Goal: Task Accomplishment & Management: Manage account settings

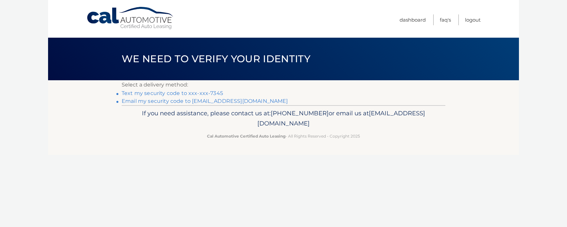
click at [217, 96] on li "Text my security code to xxx-xxx-7345" at bounding box center [284, 93] width 324 height 8
click at [217, 98] on link "Email my security code to m*********@verizon.net" at bounding box center [205, 101] width 166 height 6
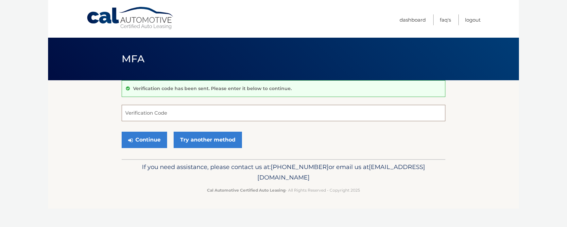
click at [146, 112] on input "Verification Code" at bounding box center [284, 113] width 324 height 16
paste input "691384"
type input "691384"
click at [146, 136] on button "Continue" at bounding box center [144, 139] width 45 height 16
click at [155, 141] on button "Continue" at bounding box center [144, 139] width 45 height 16
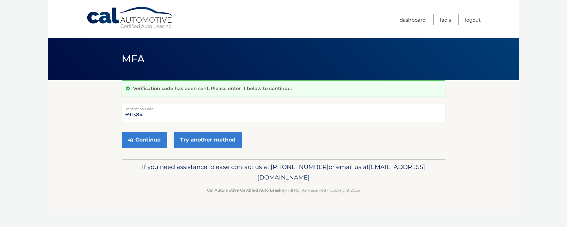
drag, startPoint x: 148, startPoint y: 117, endPoint x: 117, endPoint y: 112, distance: 31.7
click at [117, 112] on section "Verification code has been sent. Please enter it below to continue. 691384 Veri…" at bounding box center [283, 119] width 471 height 79
type input "691386"
click at [135, 134] on button "Continue" at bounding box center [144, 139] width 45 height 16
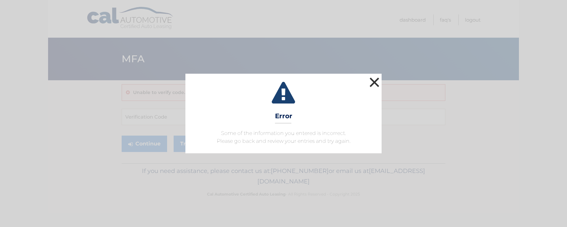
click at [374, 79] on button "×" at bounding box center [374, 82] width 13 height 13
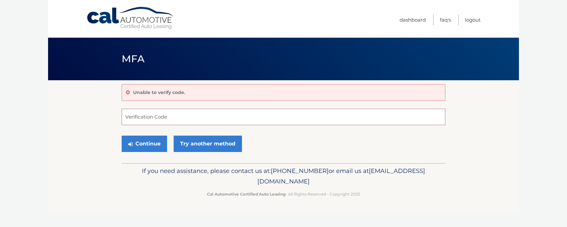
click at [162, 117] on input "Verification Code" at bounding box center [284, 117] width 324 height 16
type input "691384"
click at [152, 148] on button "Continue" at bounding box center [144, 143] width 45 height 16
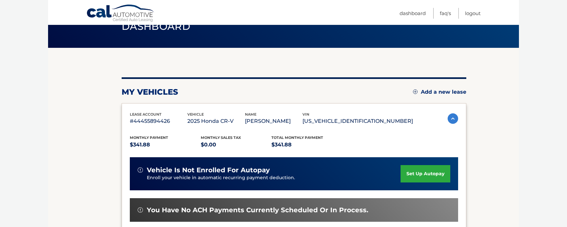
scroll to position [35, 0]
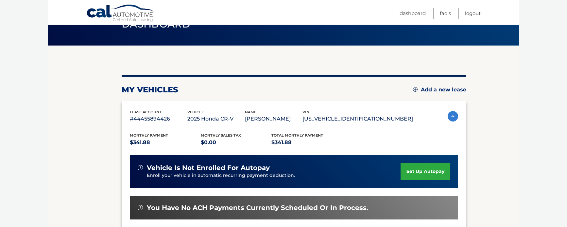
click at [421, 169] on link "set up autopay" at bounding box center [426, 171] width 50 height 17
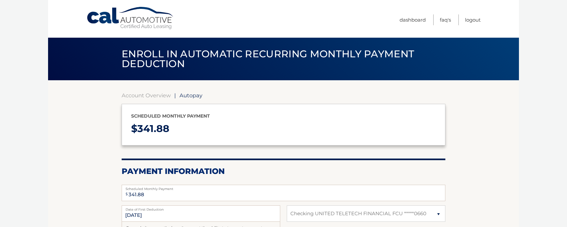
select select "MTdkYTFhMjItM2UzMi00MTQ0LTlhMjctYTRkZTQ3NjJhNzIw"
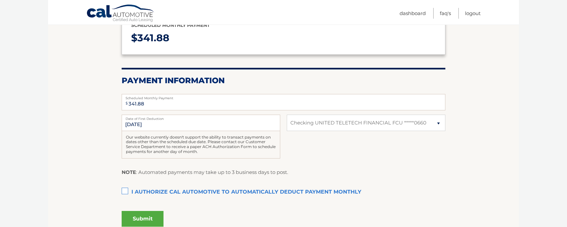
scroll to position [90, 0]
click at [124, 193] on label "I authorize cal automotive to automatically deduct payment monthly This checkbo…" at bounding box center [284, 192] width 324 height 13
click at [0, 0] on input "I authorize cal automotive to automatically deduct payment monthly This checkbo…" at bounding box center [0, 0] width 0 height 0
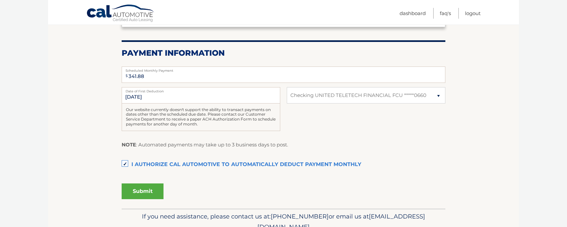
scroll to position [133, 0]
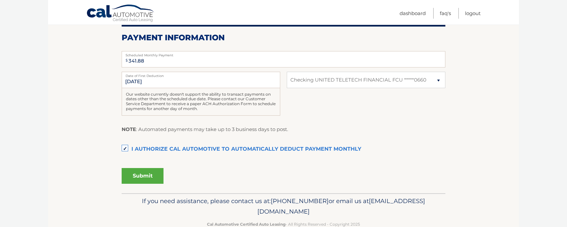
click at [143, 177] on button "Submit" at bounding box center [143, 176] width 42 height 16
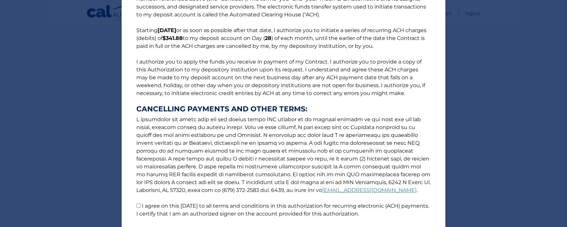
scroll to position [82, 0]
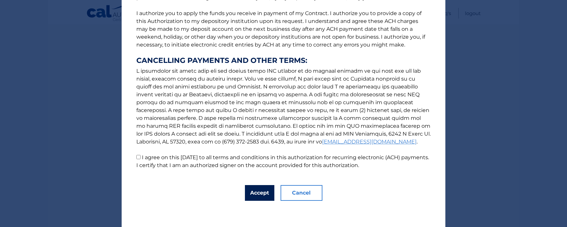
click at [247, 196] on button "Accept" at bounding box center [259, 193] width 29 height 16
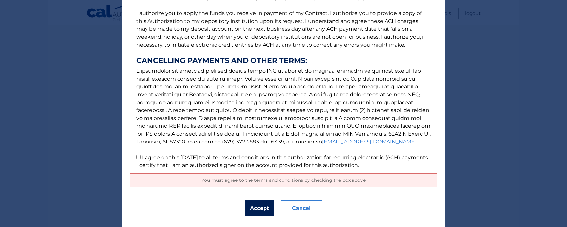
click at [252, 207] on button "Accept" at bounding box center [259, 208] width 29 height 16
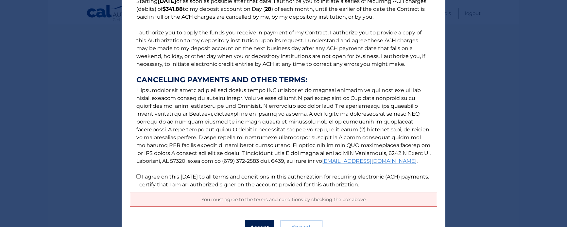
scroll to position [67, 0]
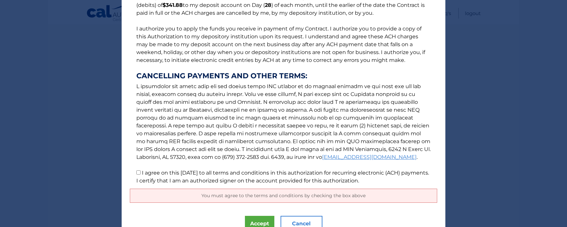
click at [139, 172] on input "I agree on this 09/17/2025 to all terms and conditions in this authorization fo…" at bounding box center [138, 172] width 4 height 4
checkbox input "true"
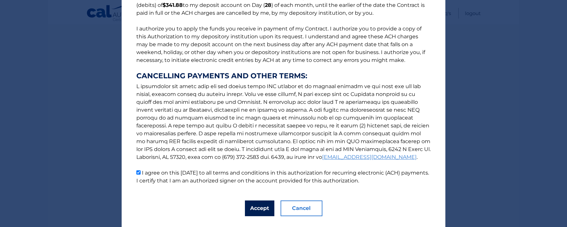
click at [260, 211] on button "Accept" at bounding box center [259, 208] width 29 height 16
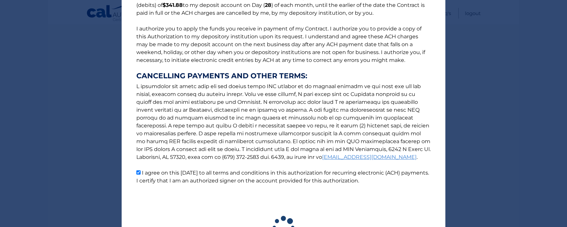
scroll to position [131, 0]
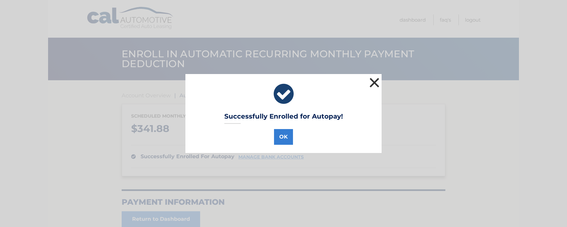
click at [375, 85] on button "×" at bounding box center [374, 82] width 13 height 13
